Goal: Information Seeking & Learning: Learn about a topic

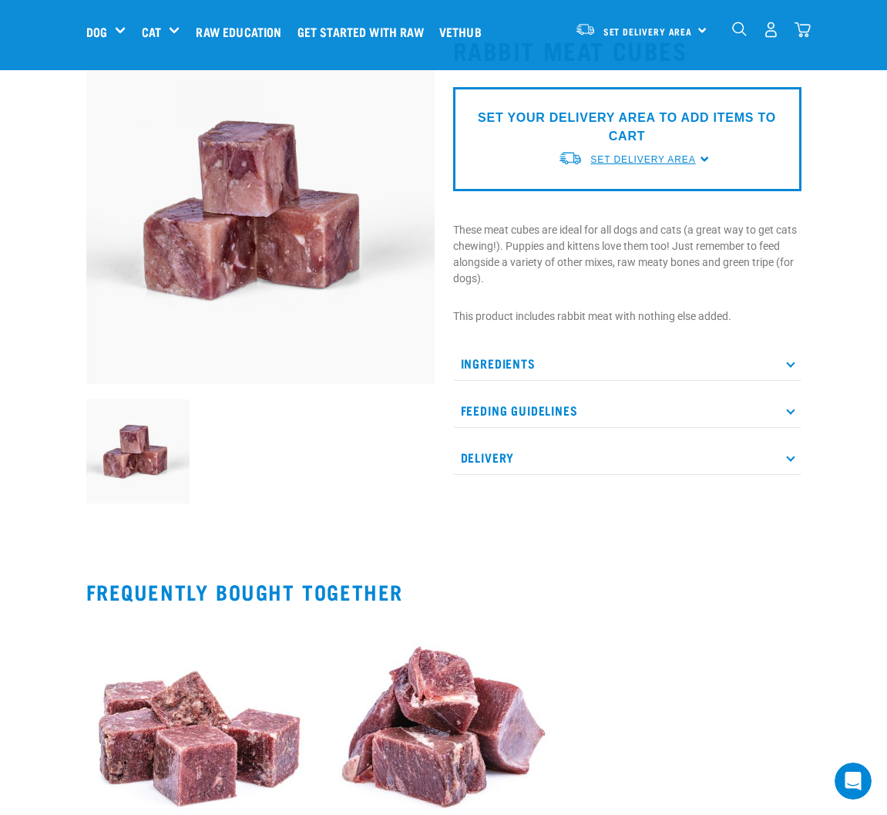
click at [654, 164] on span "Set Delivery Area" at bounding box center [642, 159] width 105 height 11
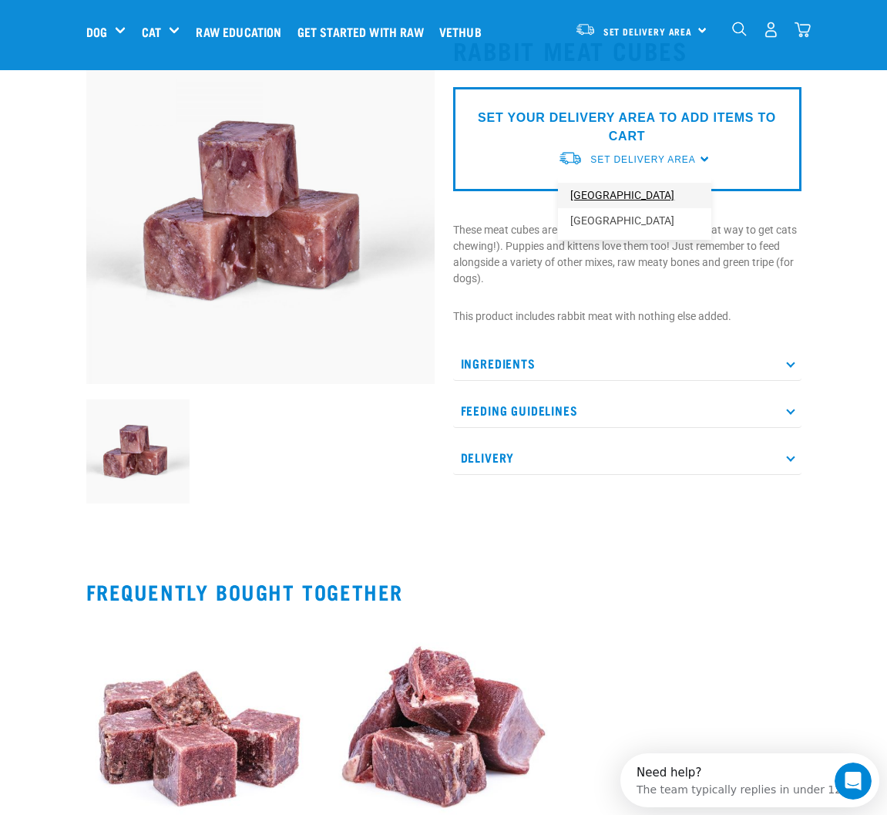
click at [616, 195] on link "[GEOGRAPHIC_DATA]" at bounding box center [634, 195] width 153 height 25
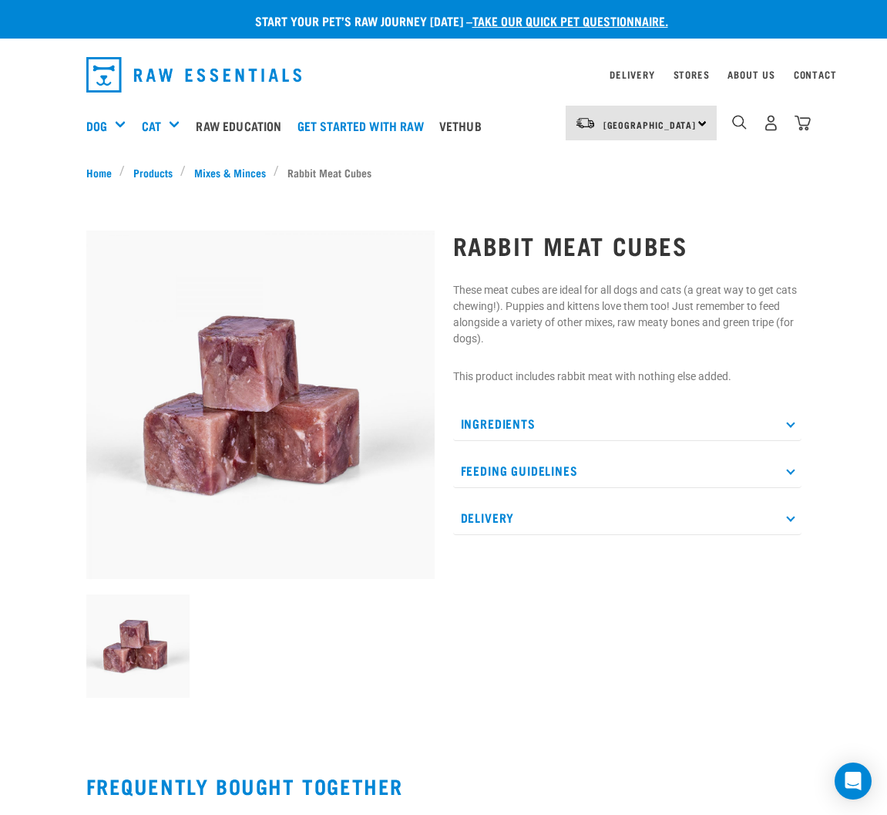
click at [525, 427] on p "Ingredients" at bounding box center [627, 423] width 348 height 35
click at [528, 468] on p "Feeding Guidelines" at bounding box center [627, 470] width 348 height 35
click at [493, 517] on p "Delivery" at bounding box center [627, 517] width 348 height 35
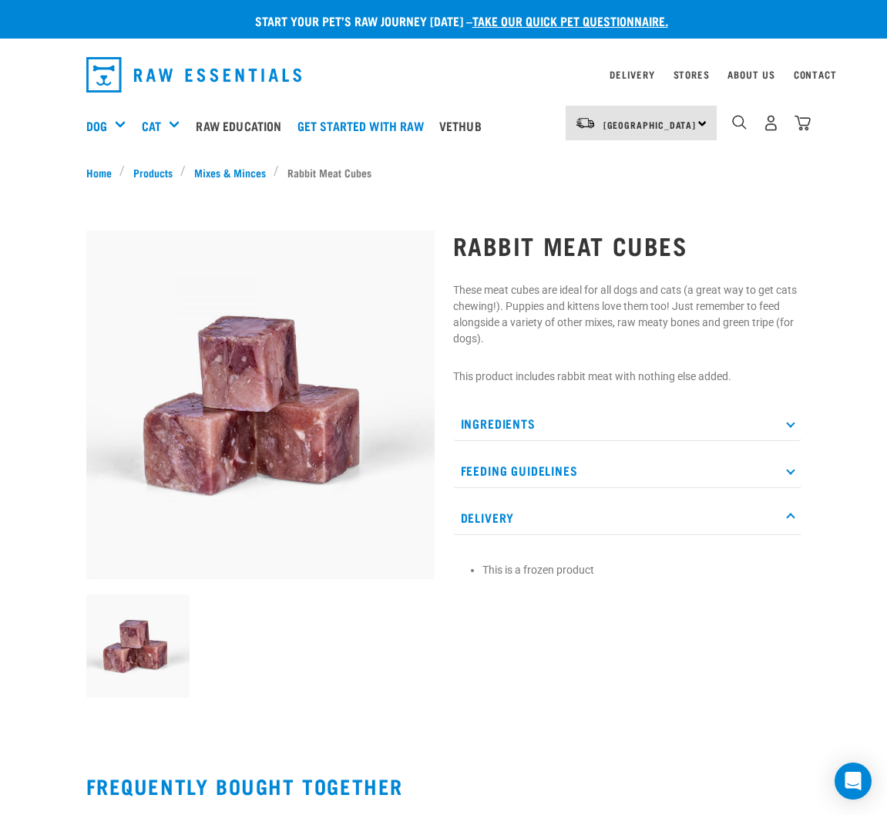
click at [493, 517] on p "Delivery" at bounding box center [627, 517] width 348 height 35
click at [160, 173] on link "Products" at bounding box center [153, 172] width 56 height 16
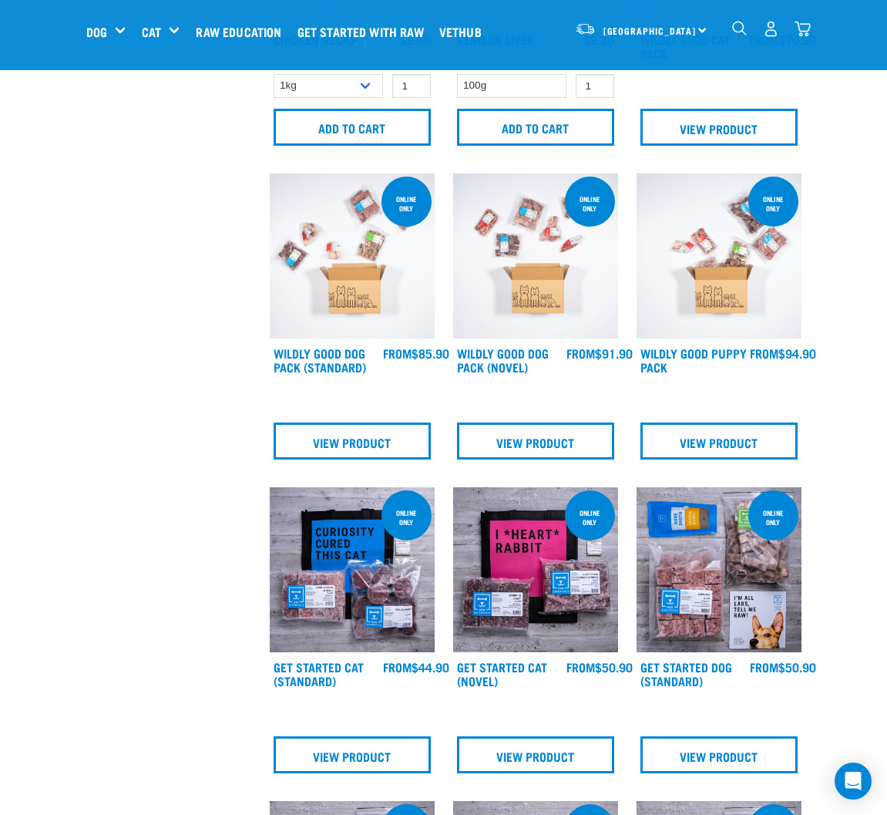
scroll to position [540, 0]
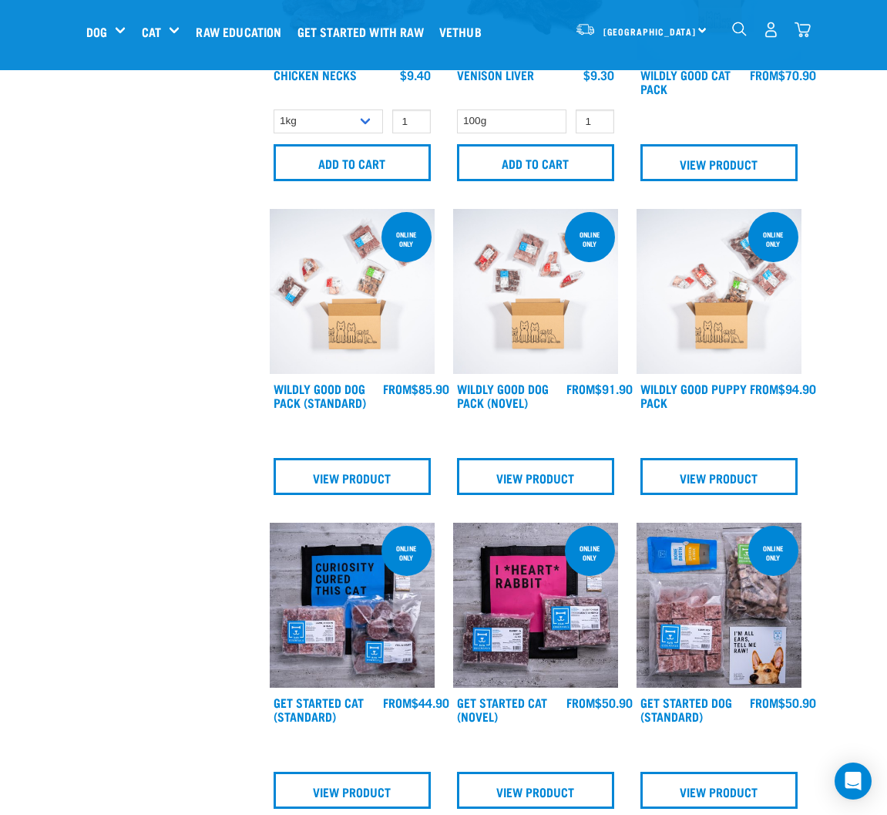
click at [740, 35] on img "dropdown navigation" at bounding box center [739, 29] width 15 height 15
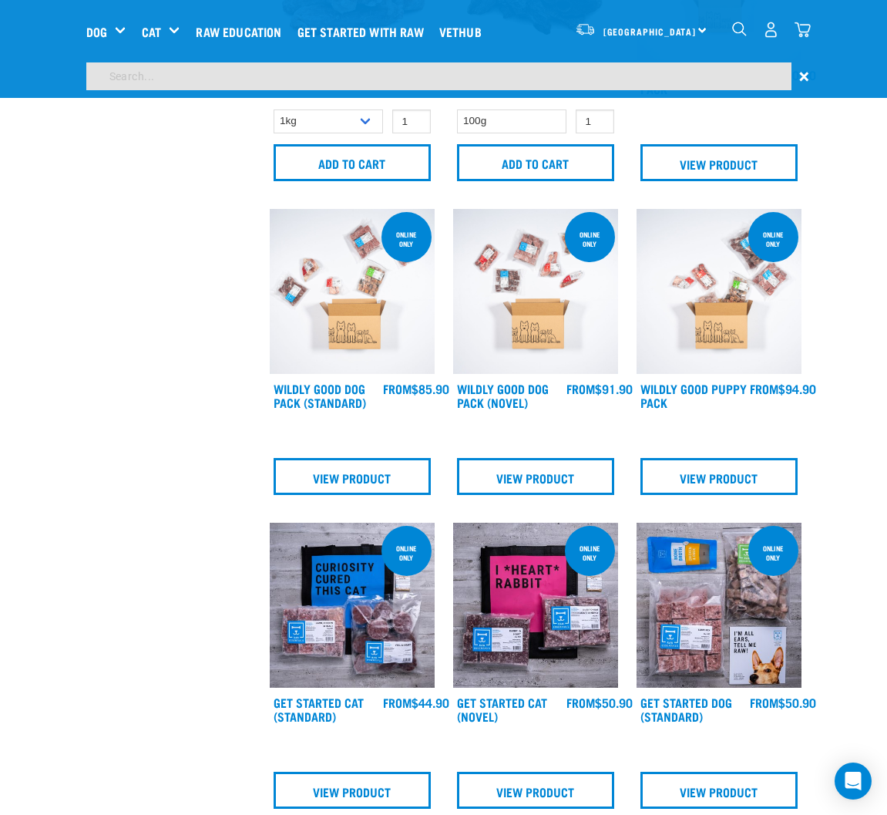
click at [479, 70] on input "search" at bounding box center [438, 76] width 705 height 28
type input "rabbit"
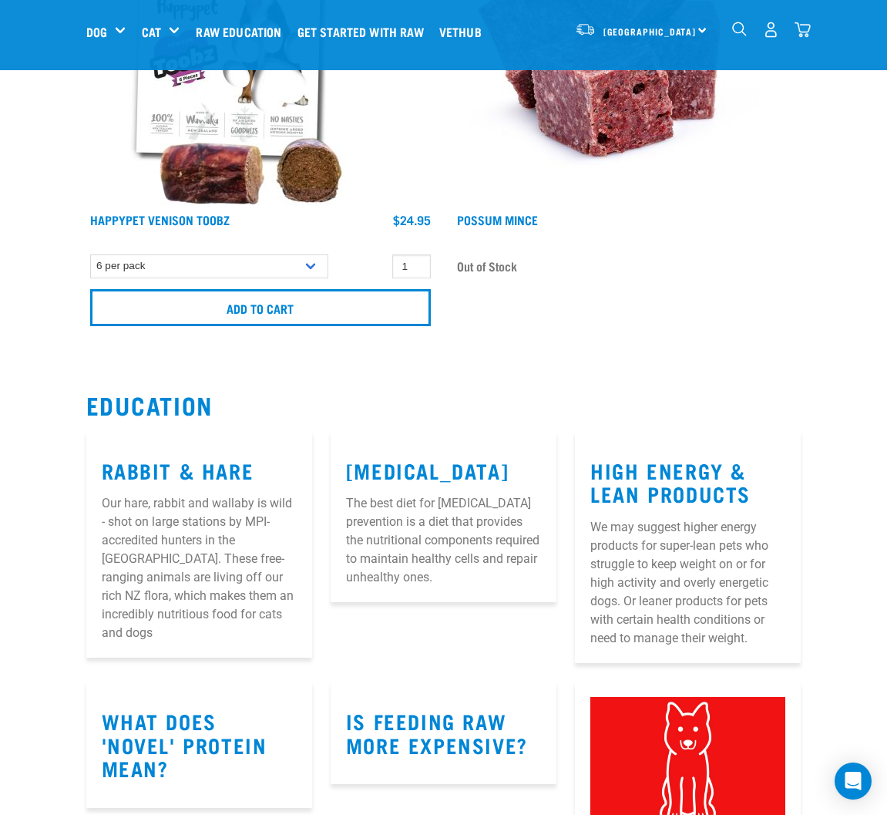
scroll to position [7477, 0]
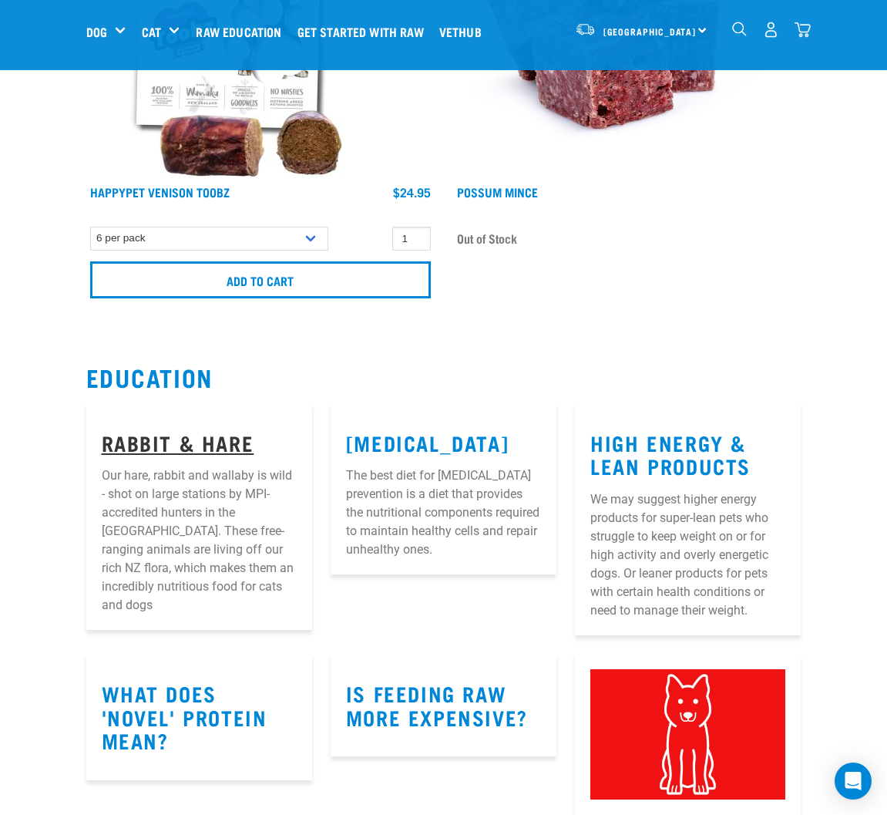
click at [217, 444] on link "Rabbit & Hare" at bounding box center [178, 442] width 153 height 12
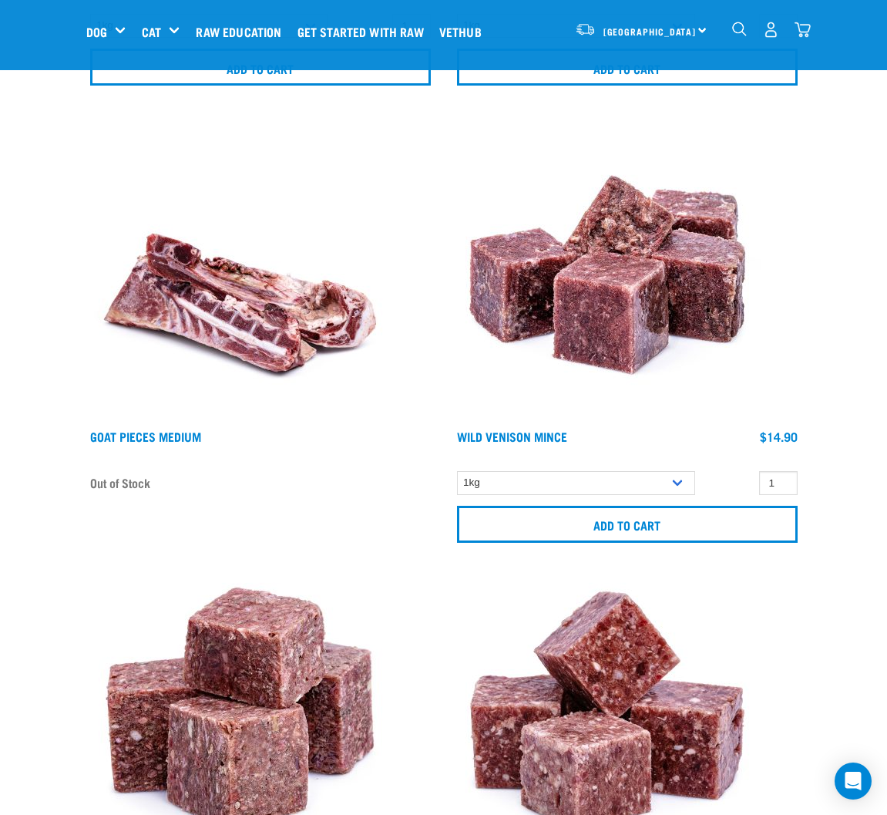
scroll to position [4548, 0]
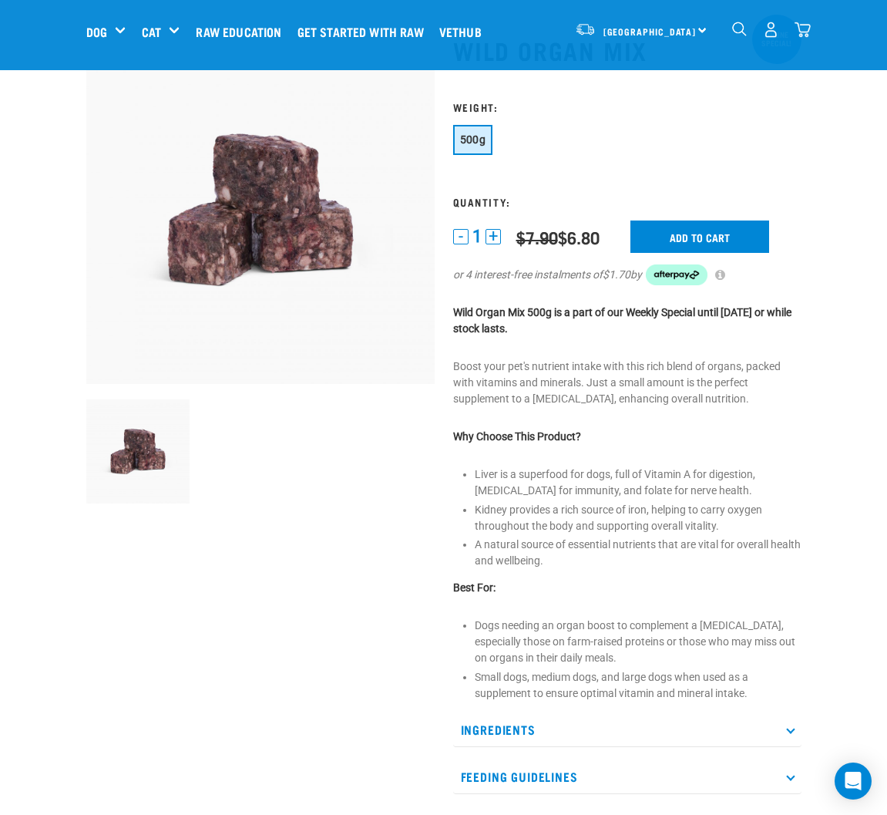
scroll to position [154, 0]
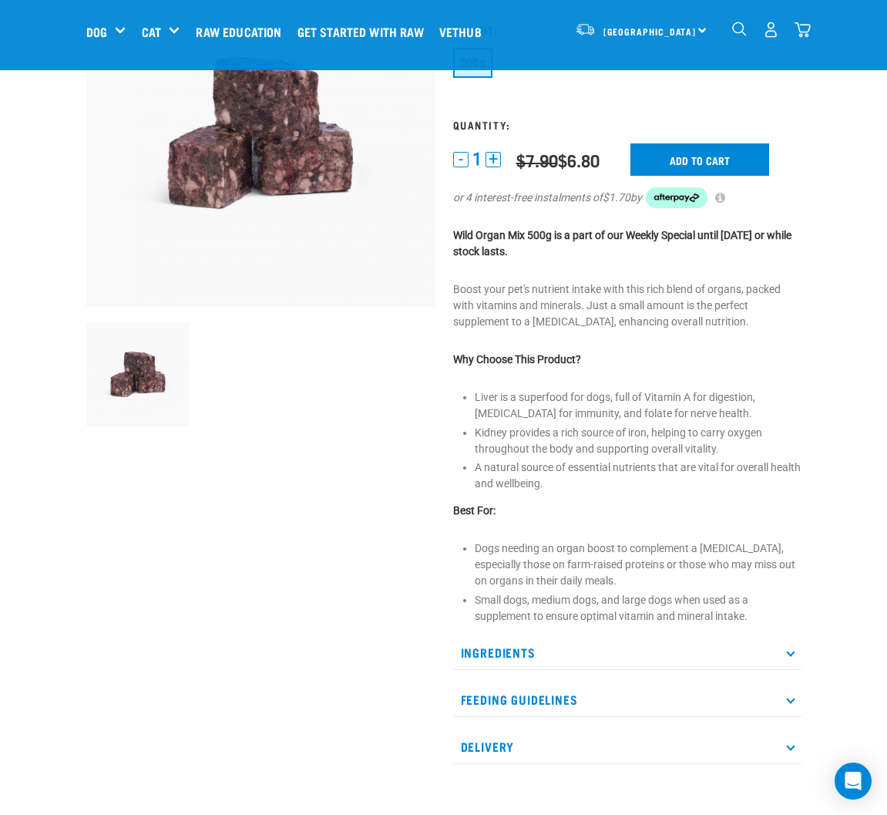
click at [522, 651] on p "Ingredients" at bounding box center [627, 652] width 348 height 35
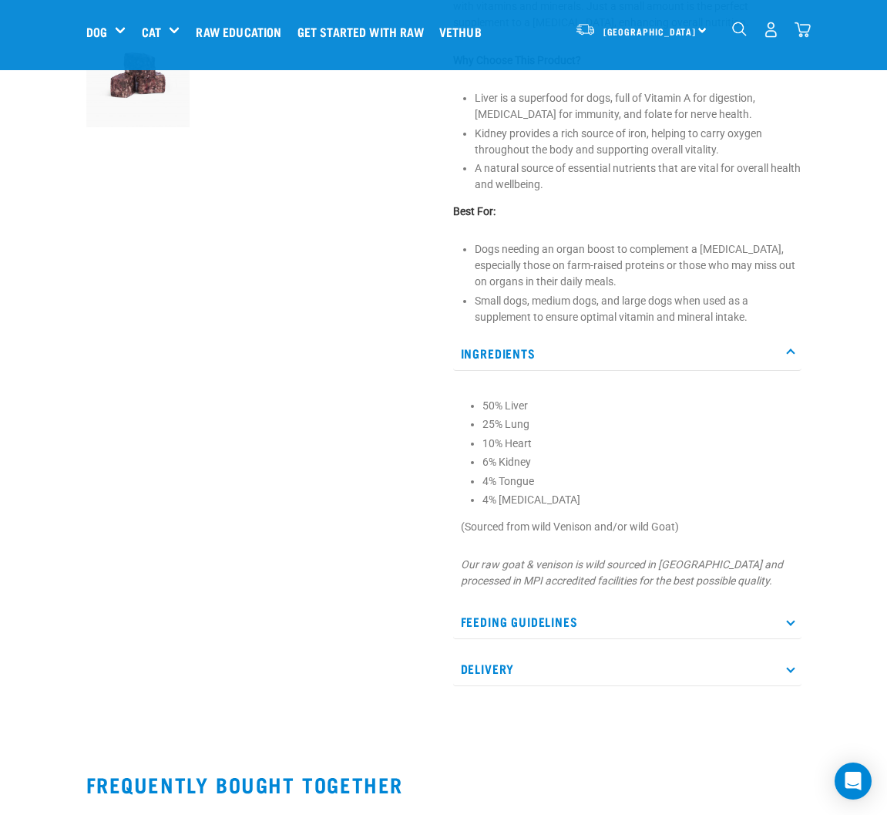
scroll to position [463, 0]
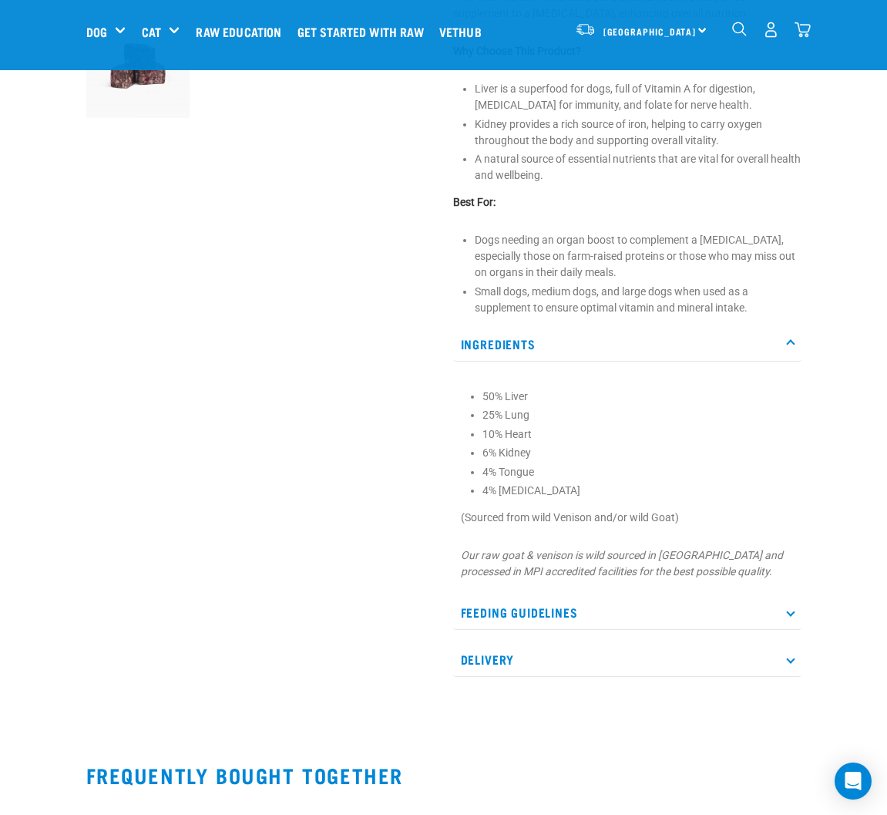
click at [507, 658] on p "Delivery" at bounding box center [627, 659] width 348 height 35
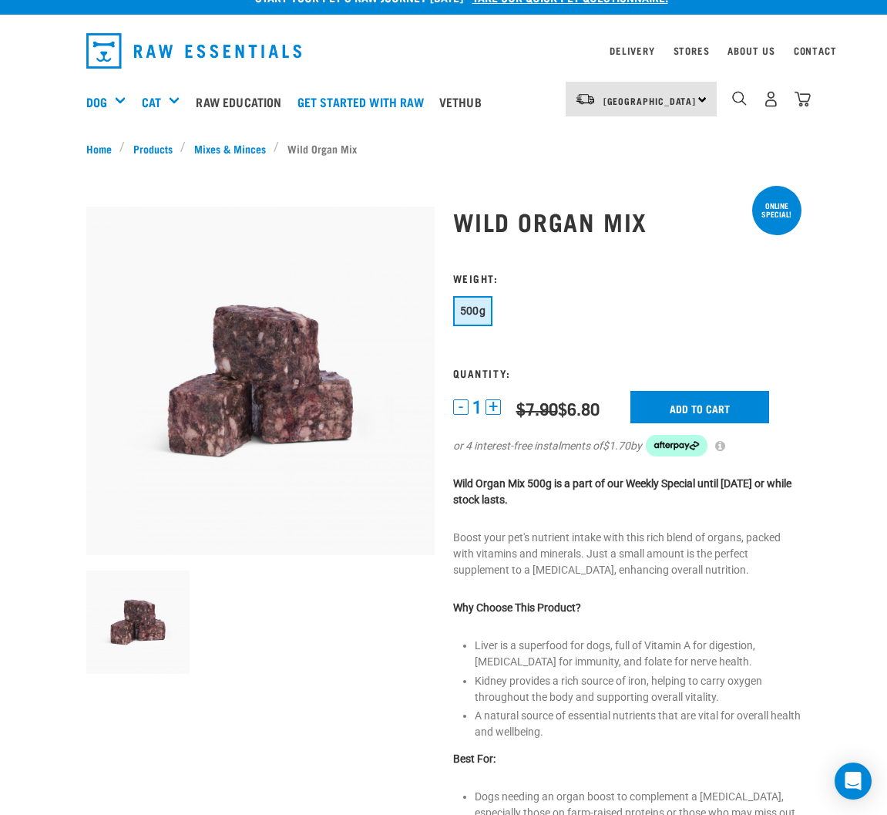
scroll to position [0, 0]
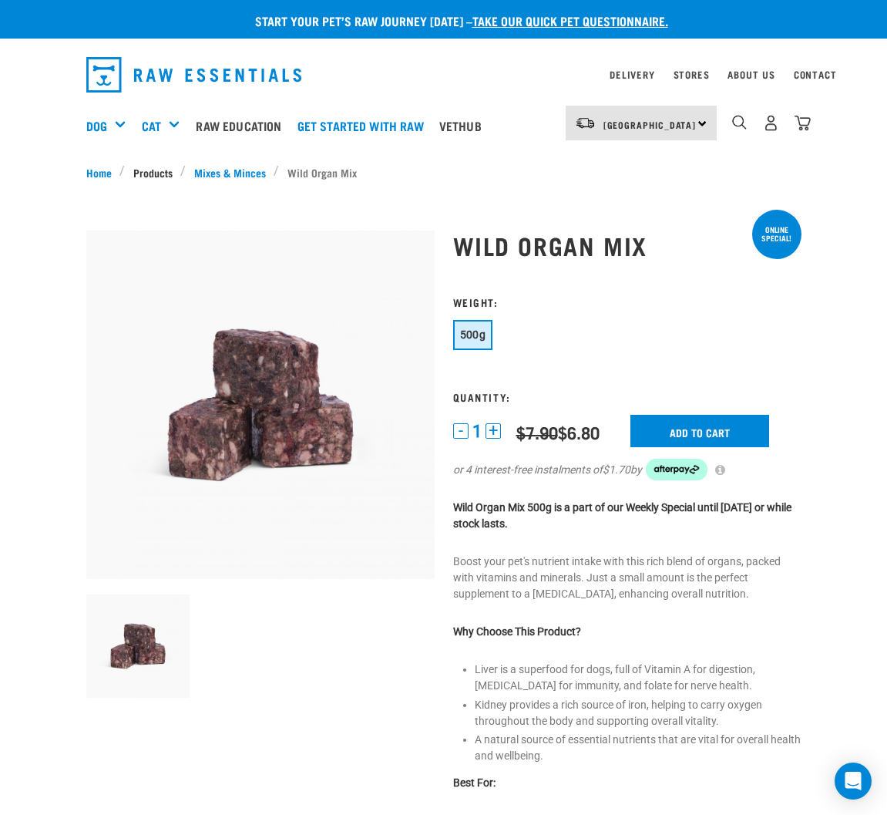
click at [150, 173] on link "Products" at bounding box center [153, 172] width 56 height 16
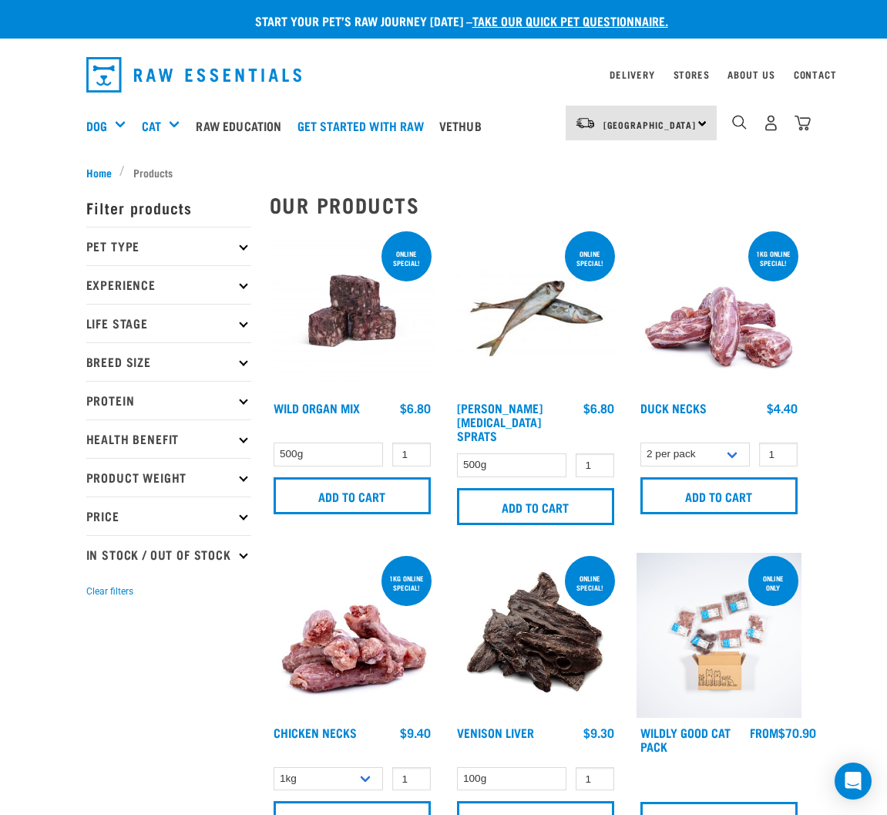
click at [244, 405] on p "Protein" at bounding box center [168, 400] width 165 height 39
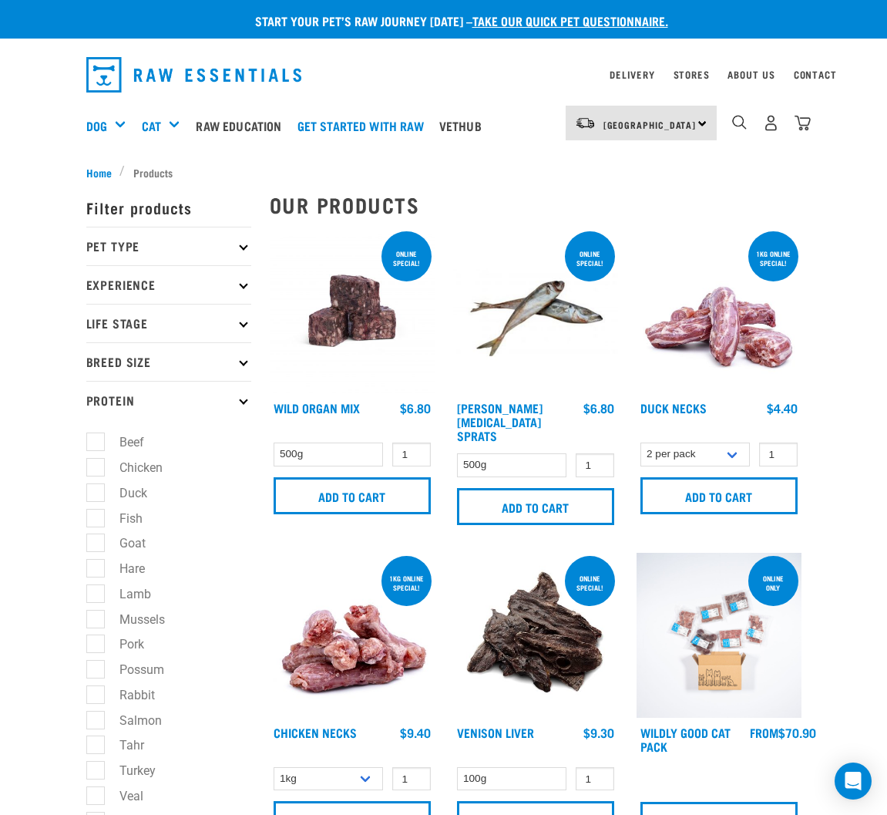
scroll to position [77, 0]
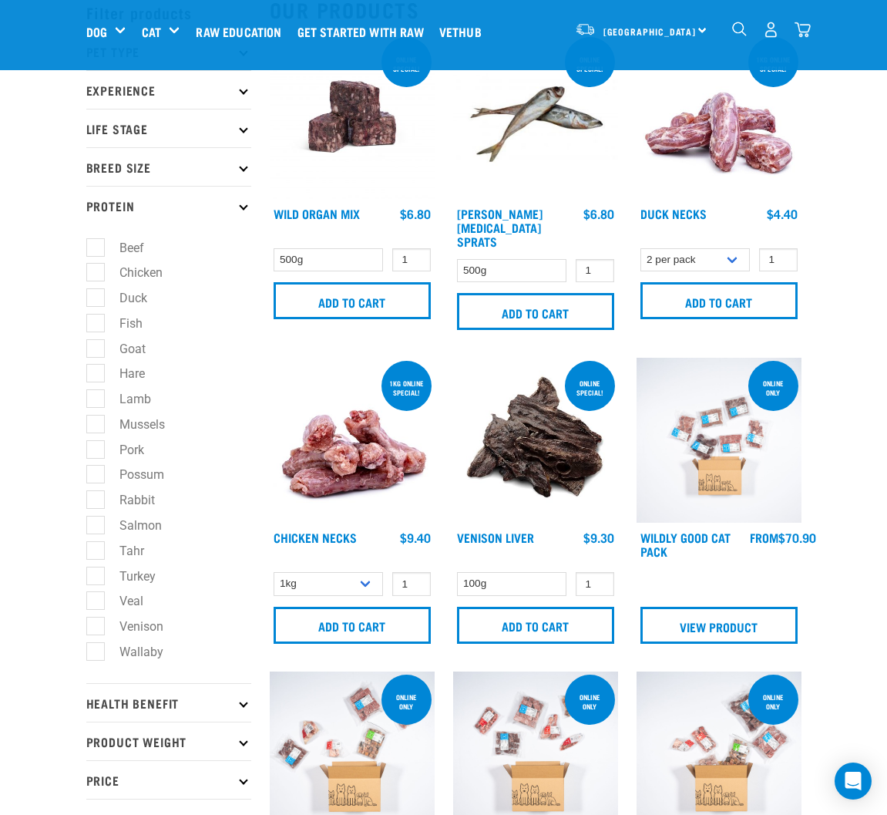
click at [100, 501] on label "Rabbit" at bounding box center [128, 499] width 66 height 19
click at [96, 501] on input "Rabbit" at bounding box center [91, 498] width 10 height 10
checkbox input "true"
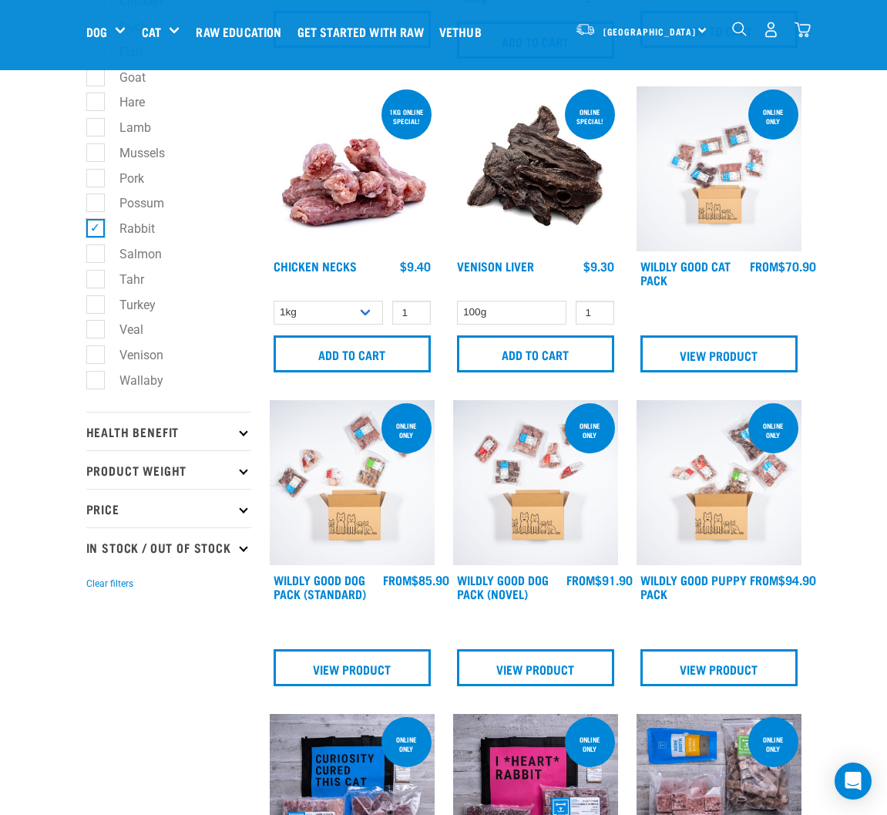
scroll to position [382, 0]
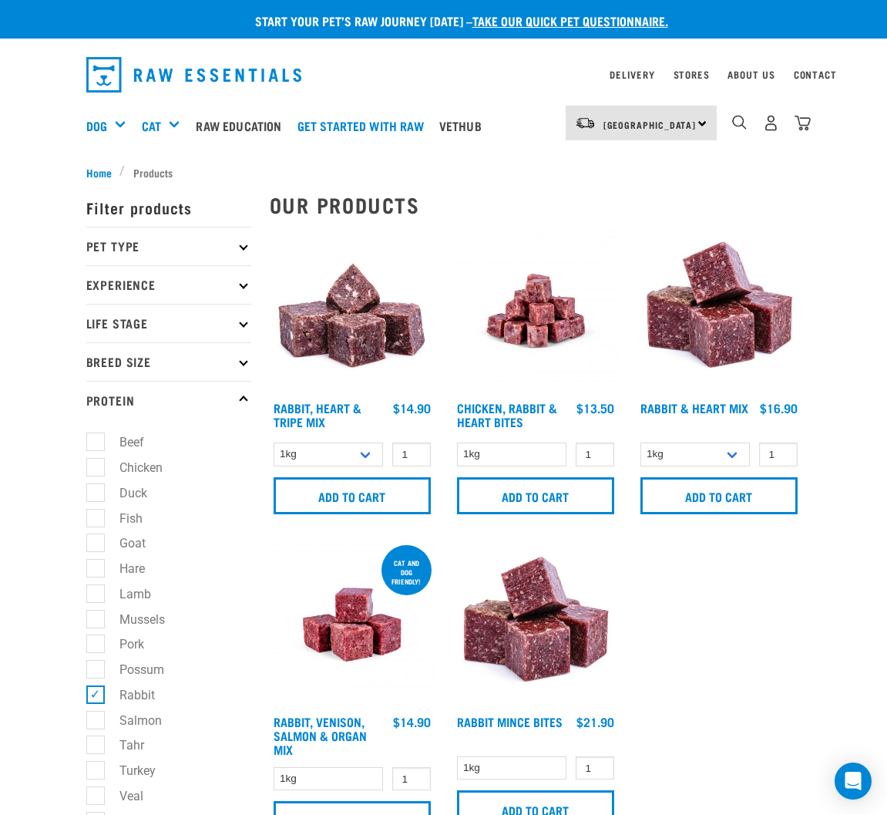
click at [717, 586] on div "Rabbit, Heart & Tripe Mix 1 0 100 0 100 0 100 1 0 1" at bounding box center [536, 571] width 550 height 704
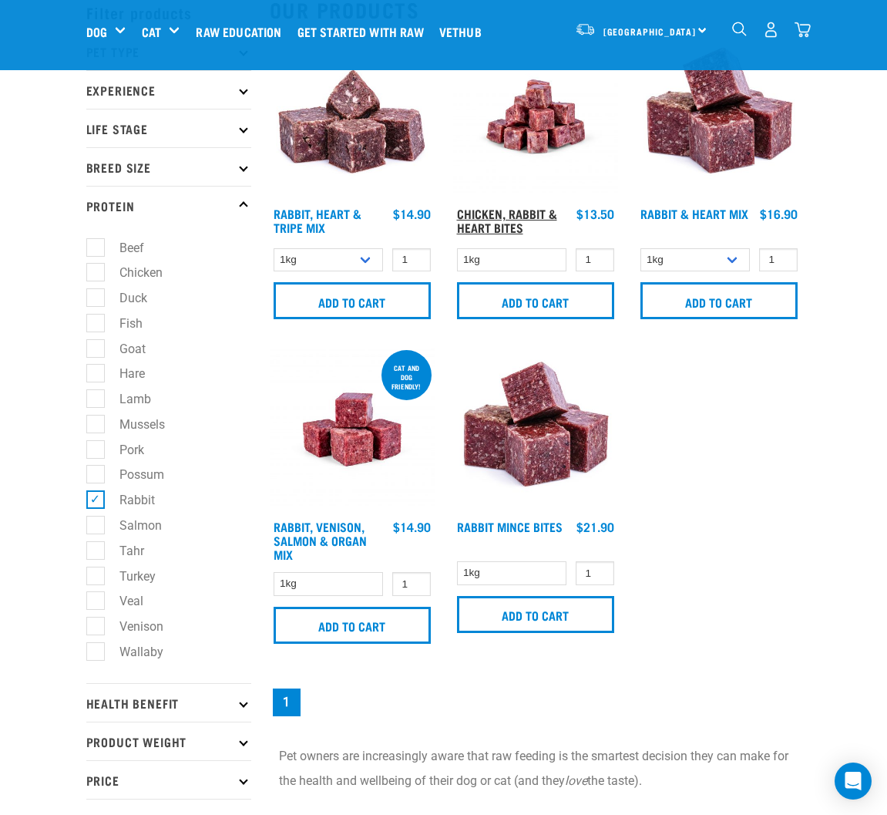
click at [520, 211] on link "Chicken, Rabbit & Heart Bites" at bounding box center [507, 220] width 100 height 21
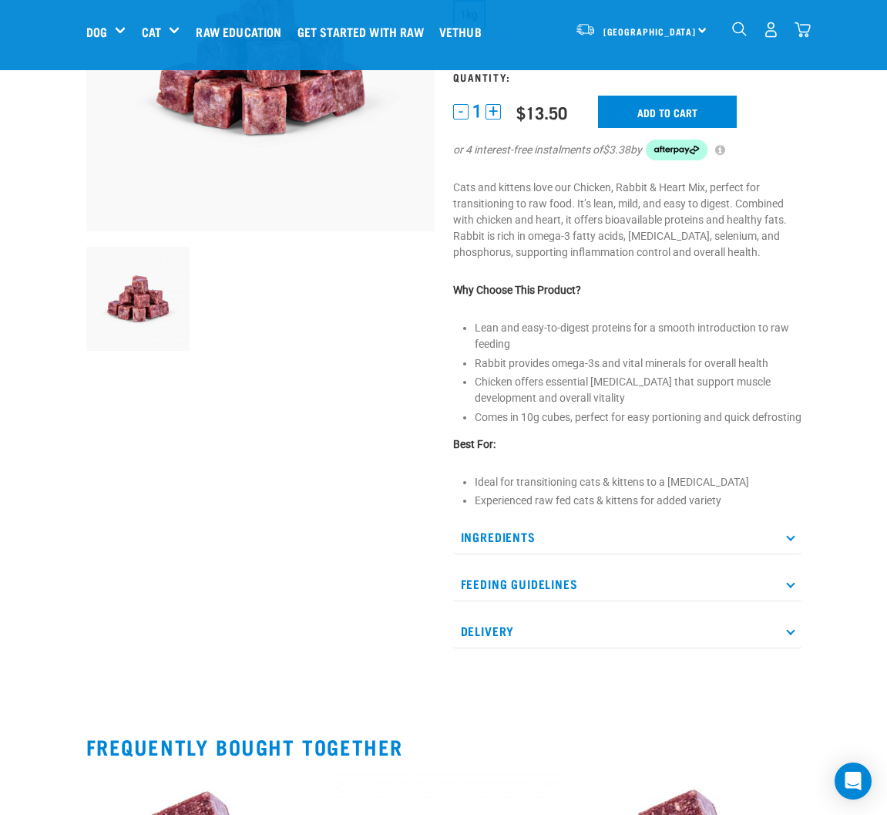
scroll to position [231, 0]
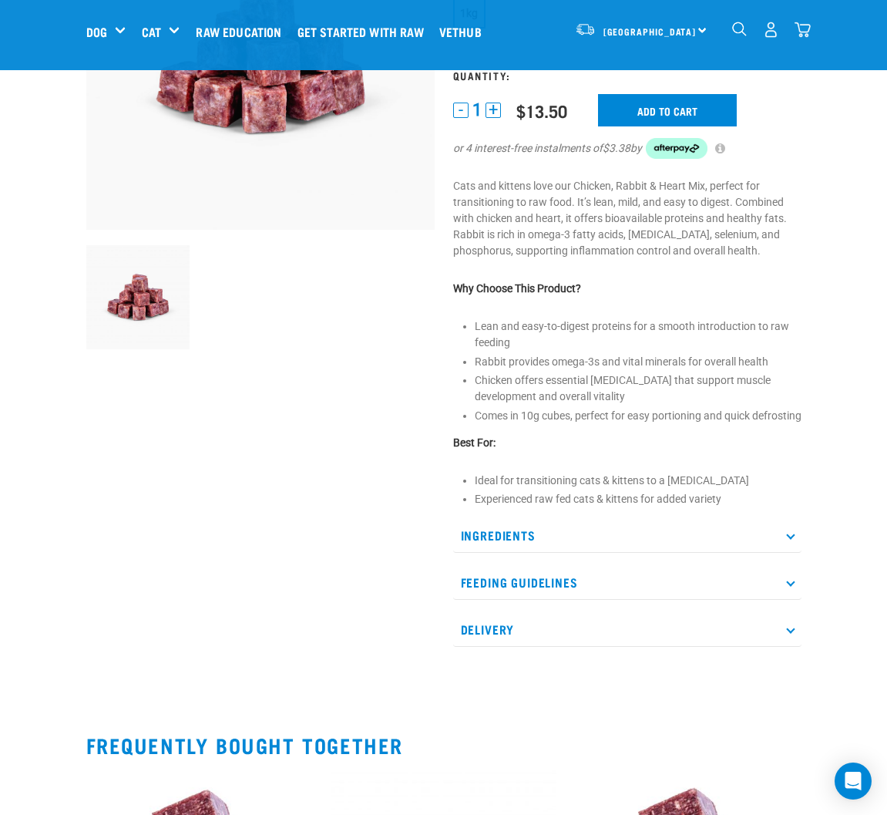
click at [516, 553] on p "Ingredients" at bounding box center [627, 535] width 348 height 35
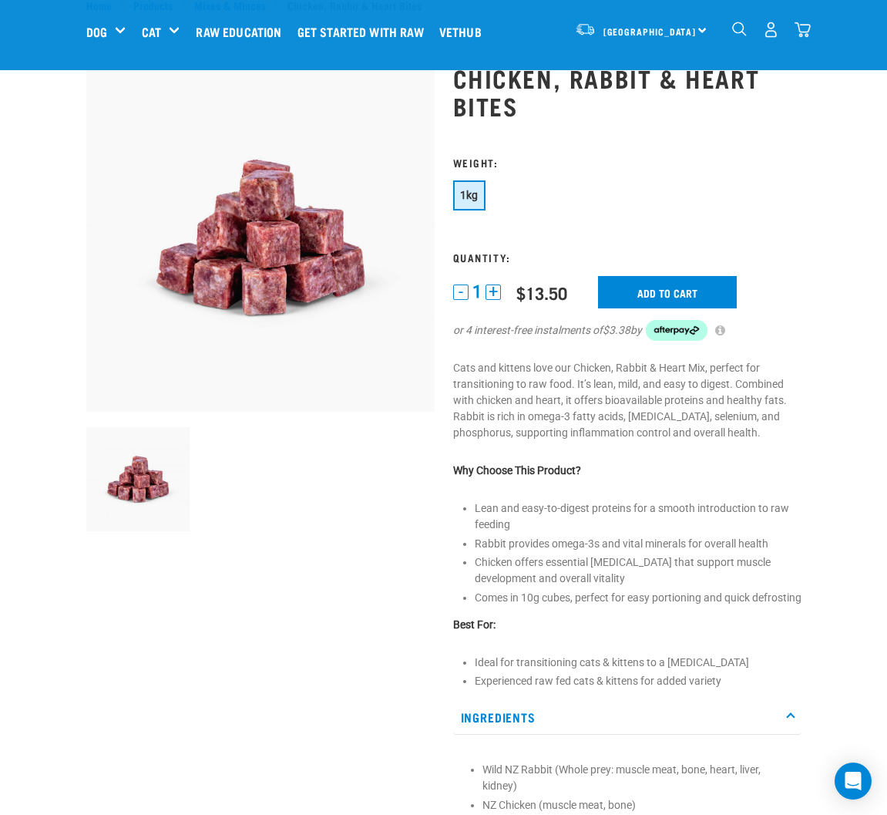
scroll to position [77, 0]
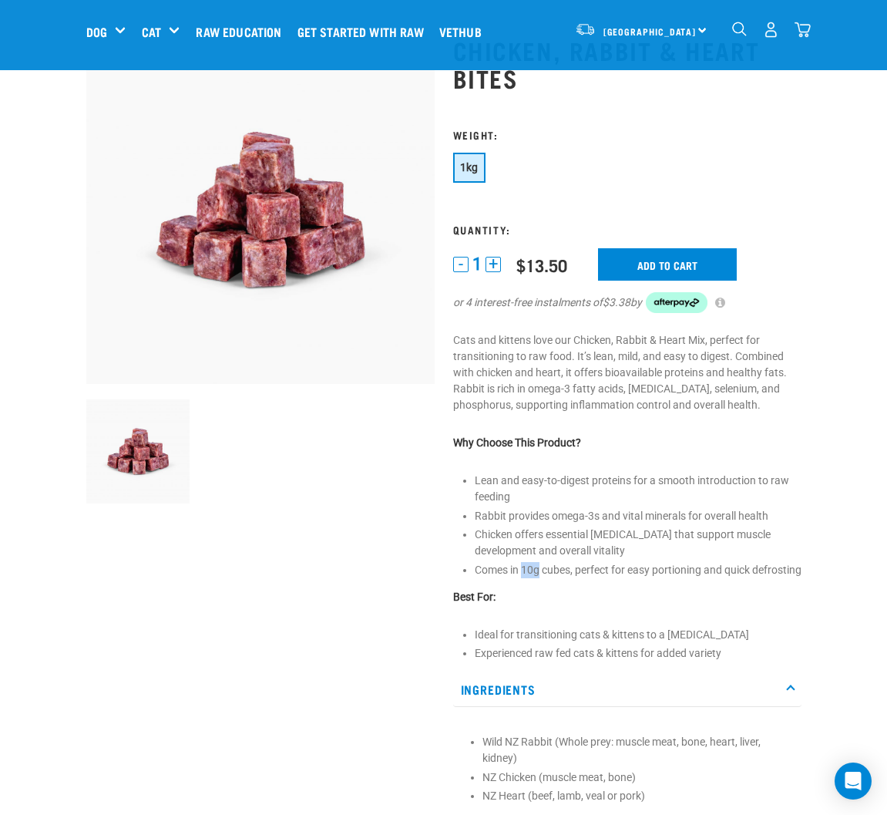
drag, startPoint x: 525, startPoint y: 571, endPoint x: 541, endPoint y: 570, distance: 16.3
click at [541, 570] on li "Comes in 10g cubes, perfect for easy portioning and quick defrosting" at bounding box center [638, 570] width 327 height 16
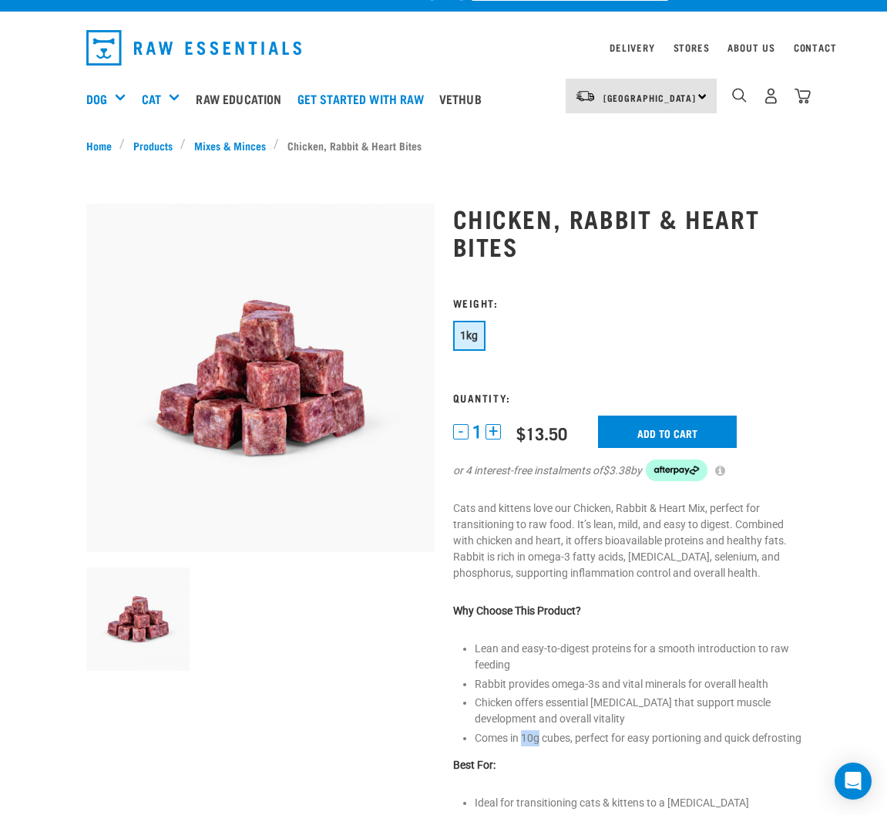
scroll to position [0, 0]
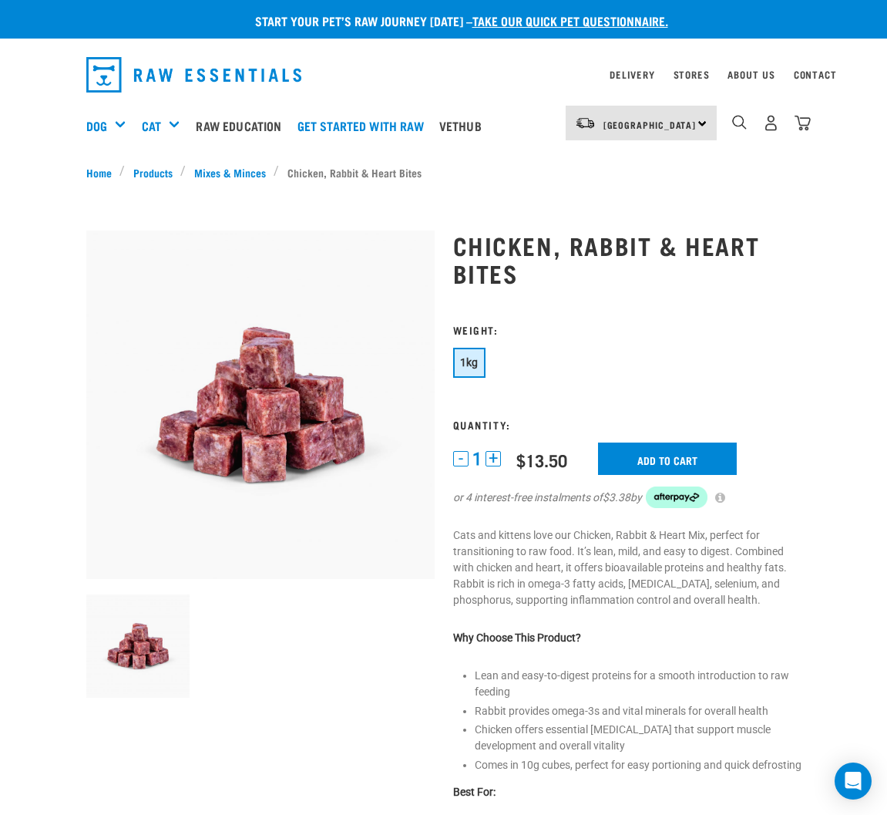
click at [596, 302] on div "Chicken, Rabbit & Heart Bites 1kg" at bounding box center [627, 693] width 367 height 967
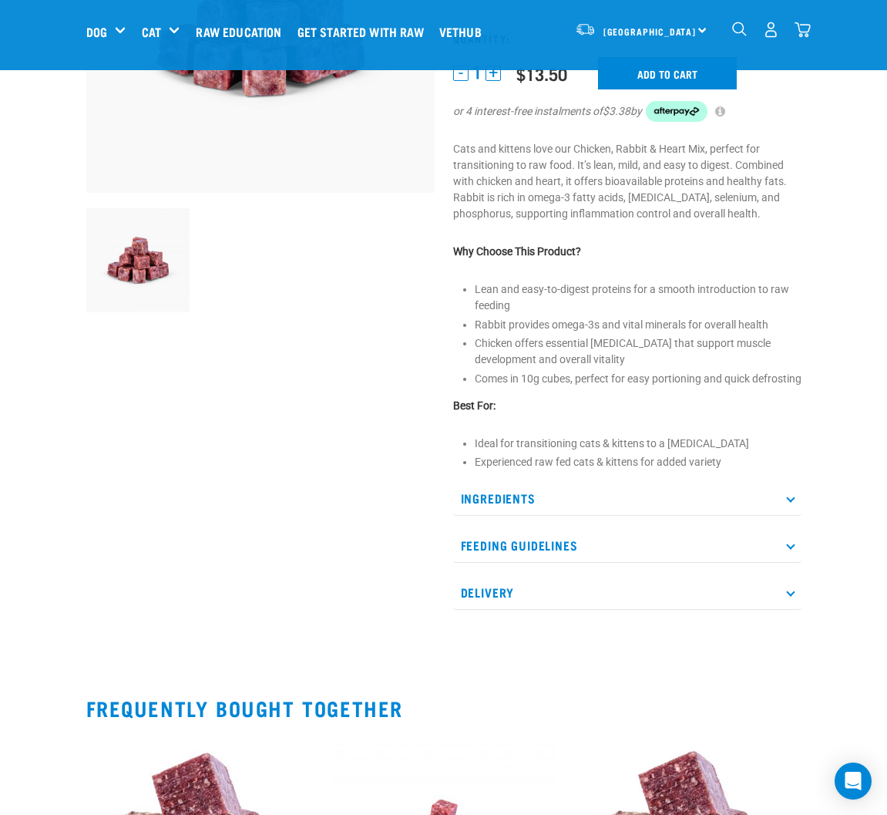
scroll to position [308, 0]
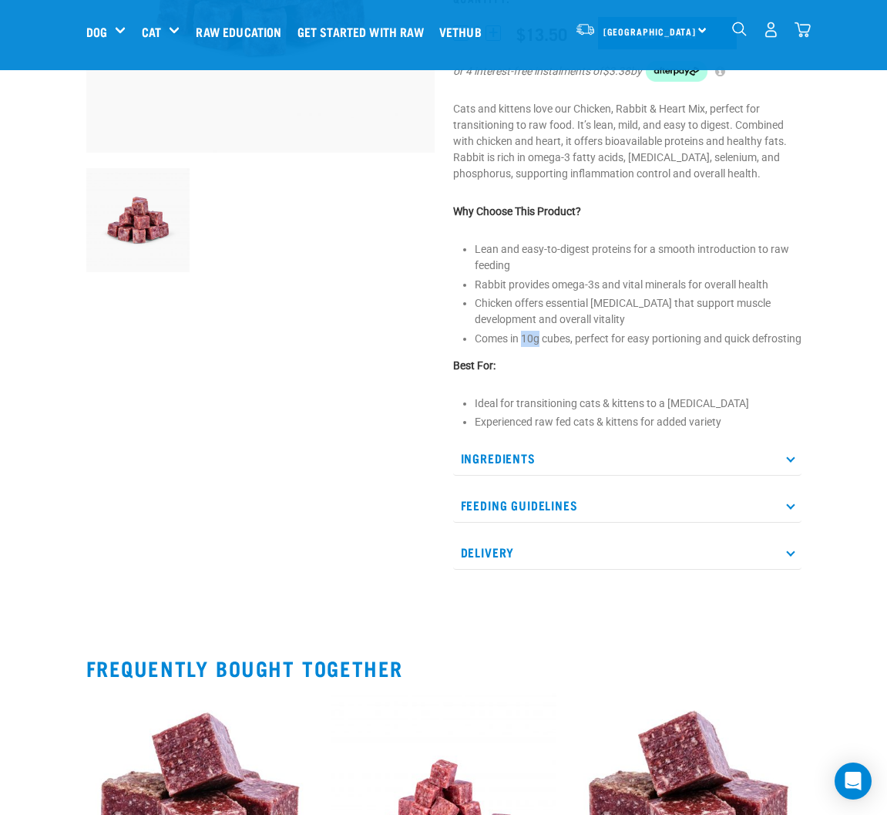
drag, startPoint x: 523, startPoint y: 339, endPoint x: 540, endPoint y: 340, distance: 17.0
click at [540, 340] on li "Comes in 10g cubes, perfect for easy portioning and quick defrosting" at bounding box center [638, 339] width 327 height 16
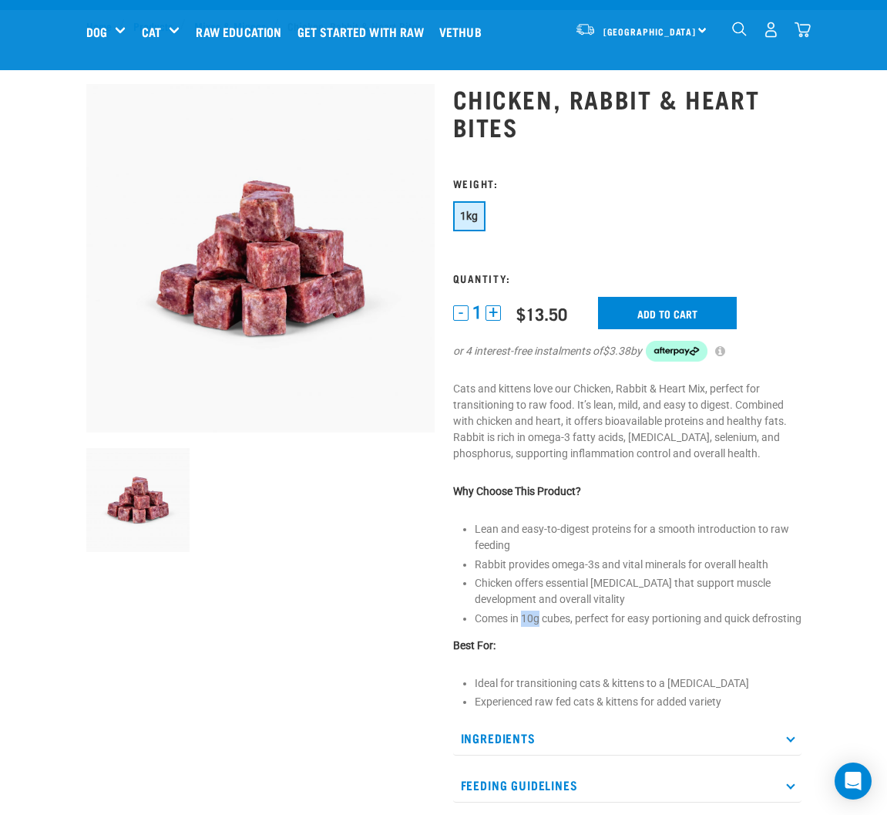
scroll to position [0, 0]
